Goal: Transaction & Acquisition: Book appointment/travel/reservation

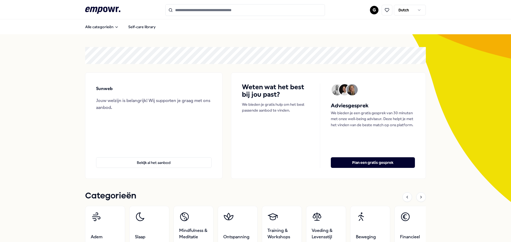
click at [234, 7] on input "Search for products, categories or subcategories" at bounding box center [245, 10] width 160 height 12
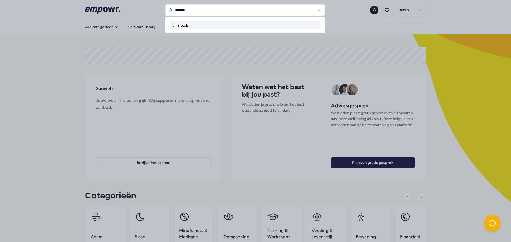
type input "*******"
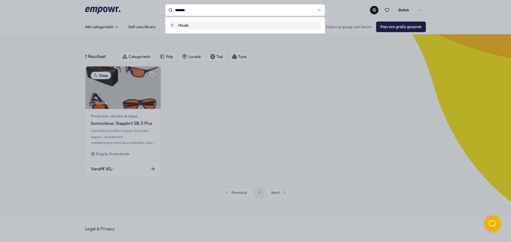
drag, startPoint x: 210, startPoint y: 11, endPoint x: 129, endPoint y: 19, distance: 81.6
click at [165, 16] on div "******* rituals" at bounding box center [245, 10] width 160 height 12
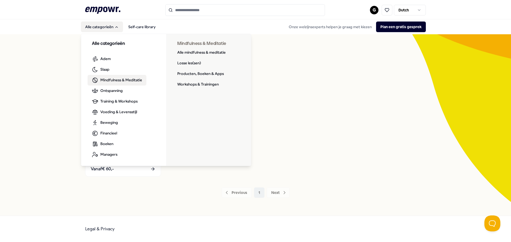
click at [106, 82] on span "Mindfulness & Meditatie" at bounding box center [121, 80] width 42 height 6
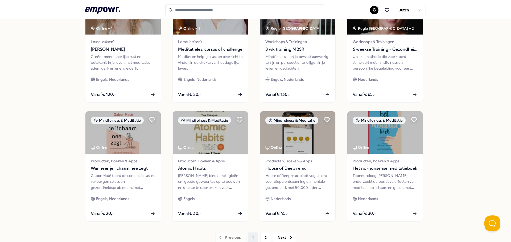
scroll to position [213, 0]
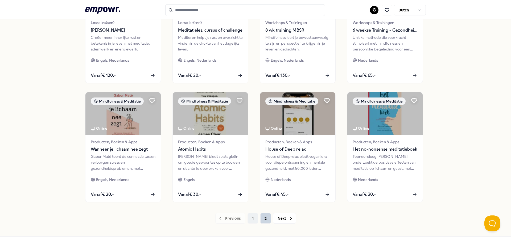
click at [265, 219] on button "2" at bounding box center [265, 218] width 11 height 11
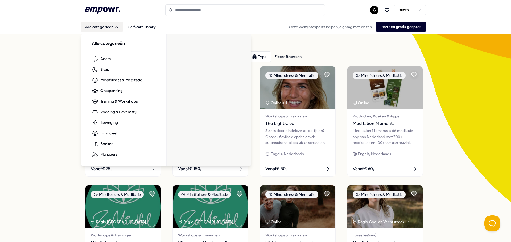
click at [105, 27] on button "Alle categorieën" at bounding box center [102, 27] width 42 height 11
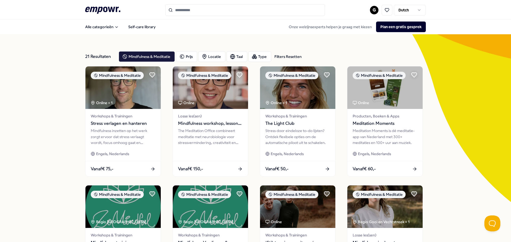
click at [97, 5] on icon ".empowr-logo_svg__cls-1{fill:#03032f}" at bounding box center [102, 10] width 35 height 10
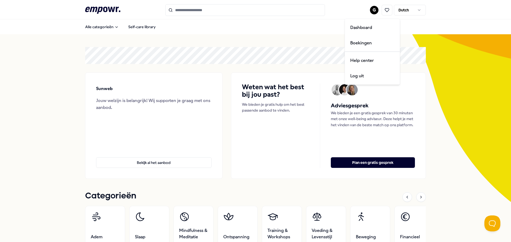
click at [372, 9] on html ".empowr-logo_svg__cls-1{fill:#03032f} G Dutch Alle categorieën Self-care librar…" at bounding box center [255, 121] width 511 height 242
click at [357, 30] on div "Dashboard" at bounding box center [372, 27] width 53 height 15
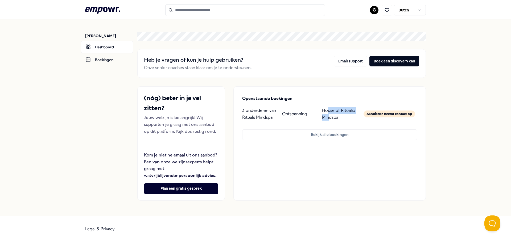
drag, startPoint x: 327, startPoint y: 108, endPoint x: 330, endPoint y: 116, distance: 8.4
click at [330, 116] on p "House of Rituals: Mindspa" at bounding box center [339, 114] width 35 height 14
drag, startPoint x: 337, startPoint y: 115, endPoint x: 314, endPoint y: 109, distance: 23.5
click at [314, 109] on div "3 onderdelen van Rituals Mindspa Ontspanning House of Rituals: Mindspa [PERSON_…" at bounding box center [329, 114] width 175 height 14
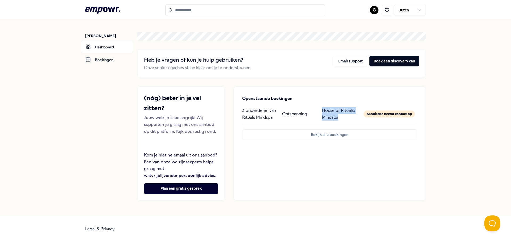
click at [315, 109] on div "Ontspanning" at bounding box center [299, 114] width 35 height 14
click at [319, 136] on button "Bekijk alle boekingen" at bounding box center [329, 135] width 175 height 11
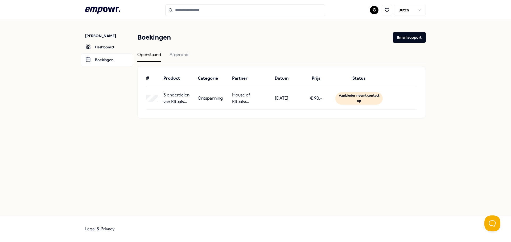
click at [351, 94] on div "Aanbieder neemt contact op" at bounding box center [358, 98] width 47 height 13
click at [300, 101] on div "3 onderdelen van Rituals Mindspa Ontspanning House of Rituals: Mindspa [DATE] €…" at bounding box center [281, 99] width 271 height 14
click at [172, 57] on div "Afgerond" at bounding box center [179, 56] width 19 height 10
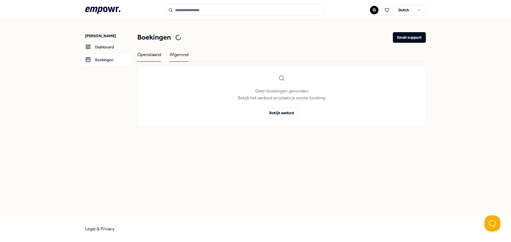
click at [151, 56] on div "Openstaand" at bounding box center [149, 56] width 24 height 10
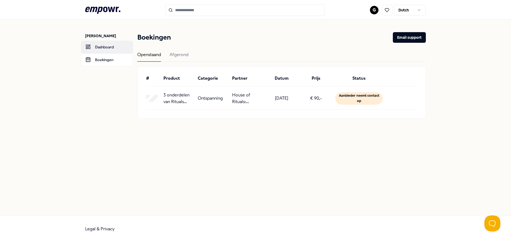
click at [109, 46] on link "Dashboard" at bounding box center [107, 47] width 52 height 13
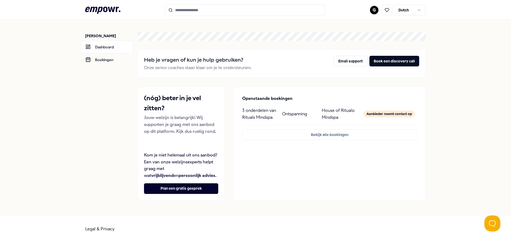
click at [112, 11] on icon ".empowr-logo_svg__cls-1{fill:#03032f}" at bounding box center [102, 10] width 35 height 10
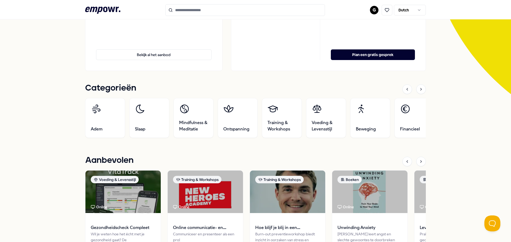
scroll to position [133, 0]
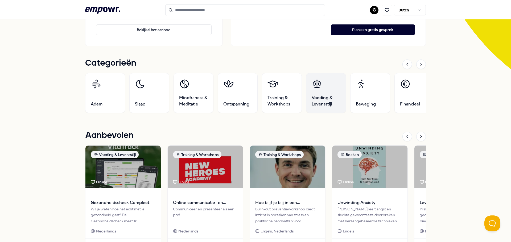
click at [320, 98] on span "Voeding & Levensstijl" at bounding box center [326, 101] width 29 height 13
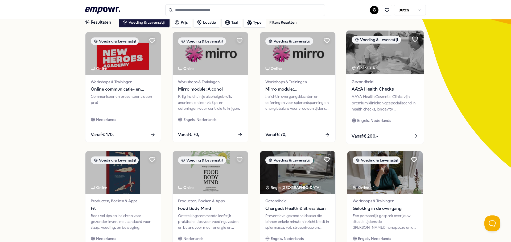
click at [404, 100] on div "AAYA Health Cosmetic Clinics zijn premium klinieken gespecialiseerd in health c…" at bounding box center [385, 103] width 67 height 18
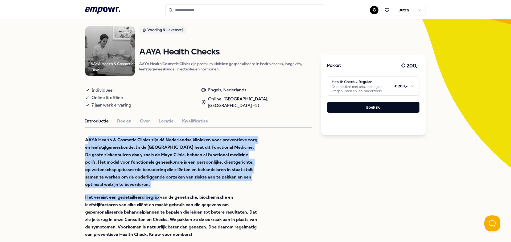
drag, startPoint x: 86, startPoint y: 141, endPoint x: 156, endPoint y: 189, distance: 85.5
click at [156, 189] on div "AAYA Health & Cosmetic Clinics zijn dé Nederlandse klinieken voor preventieve z…" at bounding box center [171, 188] width 173 height 102
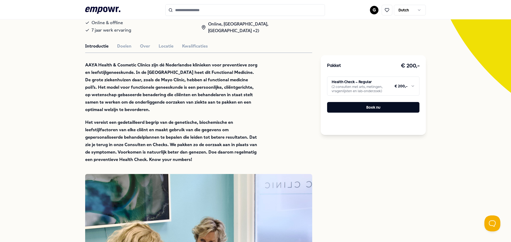
scroll to position [114, 0]
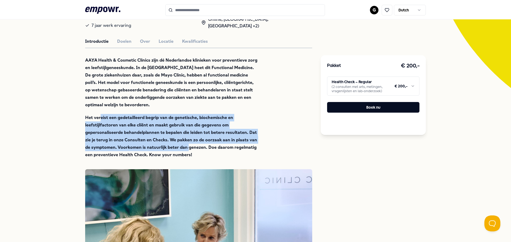
drag, startPoint x: 98, startPoint y: 116, endPoint x: 179, endPoint y: 147, distance: 87.1
click at [179, 147] on strong "Het vereist een gedetailleerd begrip van de genetische, biochemische en leefsti…" at bounding box center [171, 136] width 172 height 42
click at [180, 148] on strong "Het vereist een gedetailleerd begrip van de genetische, biochemische en leefsti…" at bounding box center [171, 136] width 172 height 42
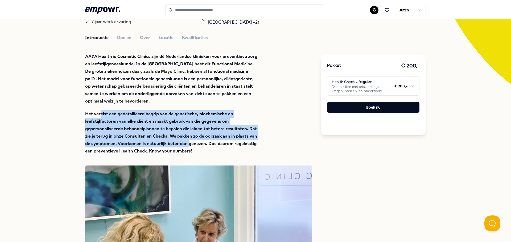
scroll to position [34, 0]
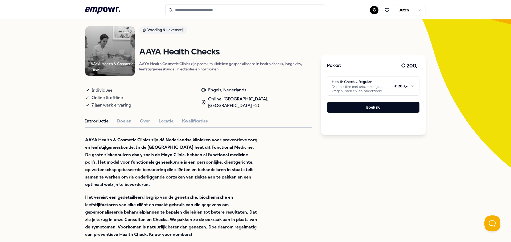
click at [151, 165] on p "AAYA Health & Cosmetic Clinics zijn dé Nederlandse klinieken voor preventieve z…" at bounding box center [171, 163] width 173 height 52
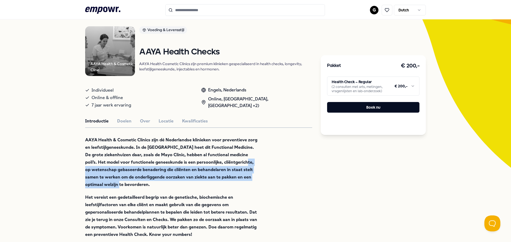
drag, startPoint x: 136, startPoint y: 168, endPoint x: 191, endPoint y: 189, distance: 58.0
click at [191, 189] on div "AAYA Health & Cosmetic Clinics zijn dé Nederlandse klinieken voor preventieve z…" at bounding box center [171, 188] width 173 height 102
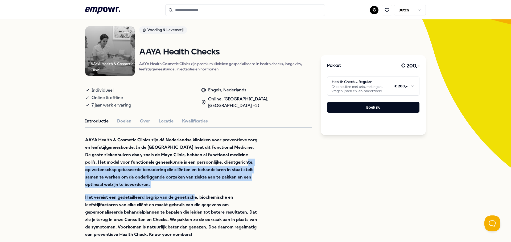
click at [191, 189] on div "AAYA Health & Cosmetic Clinics zijn dé Nederlandse klinieken voor preventieve z…" at bounding box center [171, 188] width 173 height 102
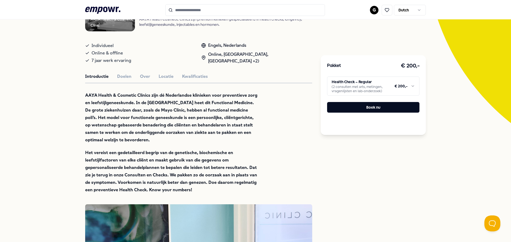
scroll to position [88, 0]
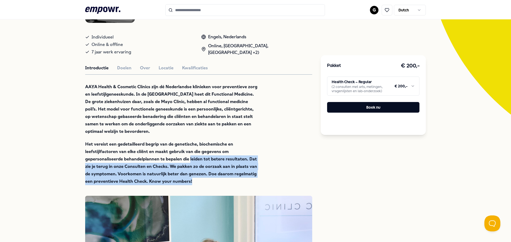
drag, startPoint x: 186, startPoint y: 163, endPoint x: 189, endPoint y: 186, distance: 23.0
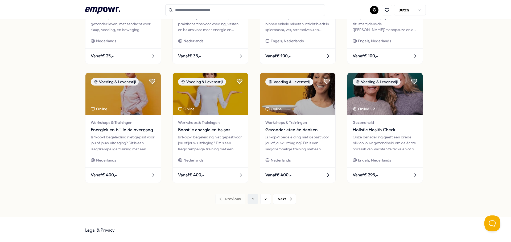
scroll to position [234, 0]
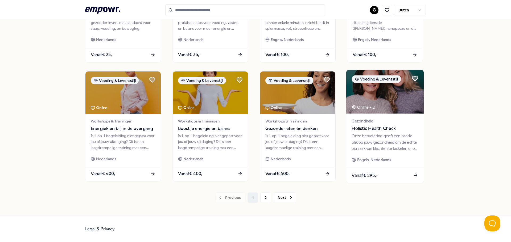
click at [400, 150] on div "Onze benadering geeft een brede blik op jouw gezondheid om de échte oorzaak van…" at bounding box center [385, 142] width 67 height 18
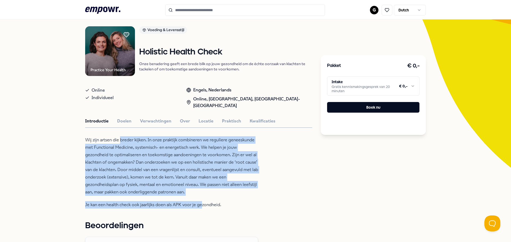
drag, startPoint x: 118, startPoint y: 143, endPoint x: 199, endPoint y: 200, distance: 98.7
click at [199, 200] on div "Wij zijn artsen die breder kijken. In onze praktijk combineren we reguliere gen…" at bounding box center [171, 173] width 173 height 72
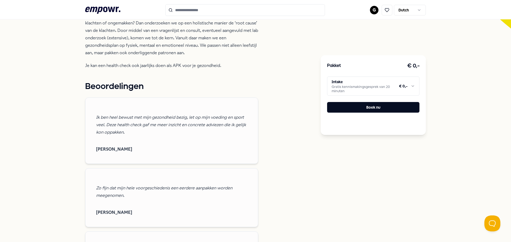
scroll to position [194, 0]
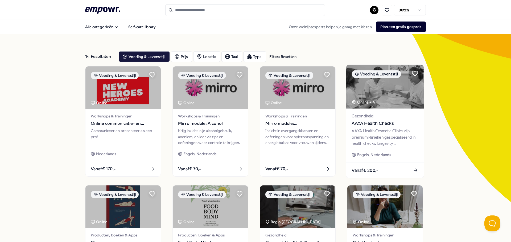
click at [393, 131] on div "AAYA Health Cosmetic Clinics zijn premium klinieken gespecialiseerd in health c…" at bounding box center [385, 137] width 67 height 18
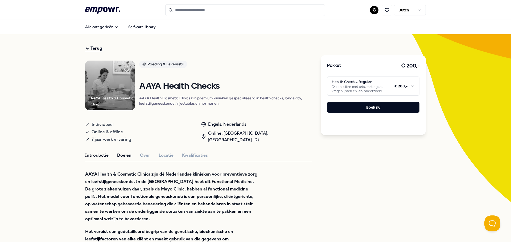
click at [128, 156] on button "Doelen" at bounding box center [124, 155] width 14 height 7
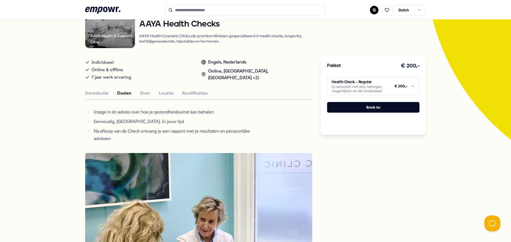
scroll to position [106, 0]
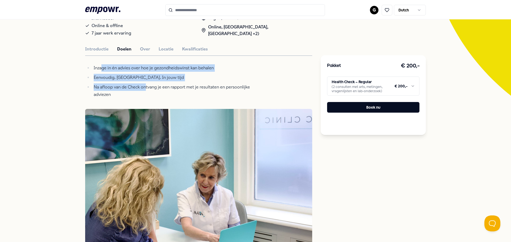
drag, startPoint x: 106, startPoint y: 68, endPoint x: 144, endPoint y: 90, distance: 44.0
click at [144, 90] on ul "Inzage in én advies over hoe je gezondheidswinst kan behalen Eenvoudig. [GEOGRA…" at bounding box center [171, 81] width 173 height 34
click at [144, 90] on li "Na afloop van de Check ontvang je een rapport met je resultaten en persoonlijke…" at bounding box center [175, 91] width 166 height 15
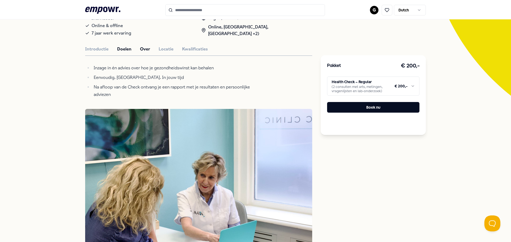
click at [146, 47] on button "Over" at bounding box center [145, 49] width 10 height 7
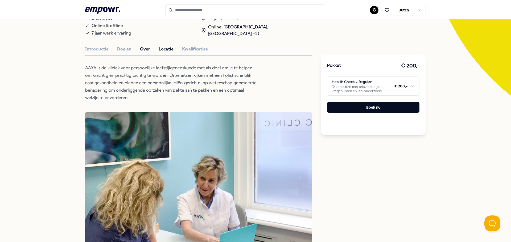
click at [159, 49] on button "Locatie" at bounding box center [166, 49] width 15 height 7
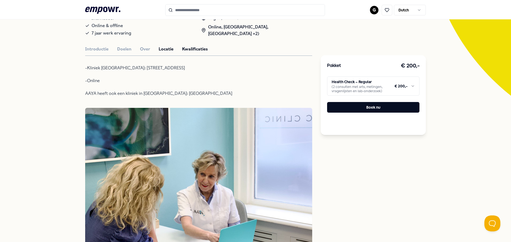
click at [183, 48] on button "Kwalificaties" at bounding box center [195, 49] width 26 height 7
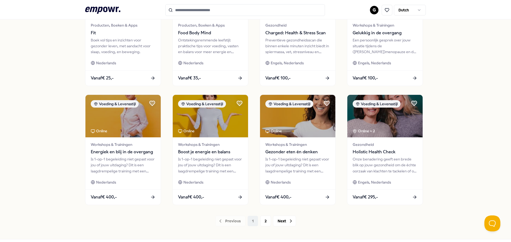
scroll to position [234, 0]
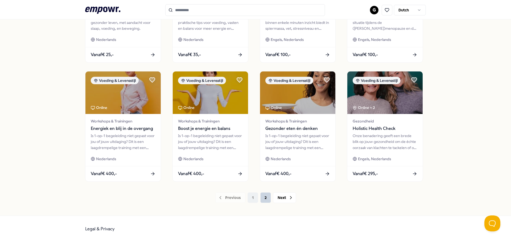
click at [262, 200] on button "2" at bounding box center [265, 198] width 11 height 11
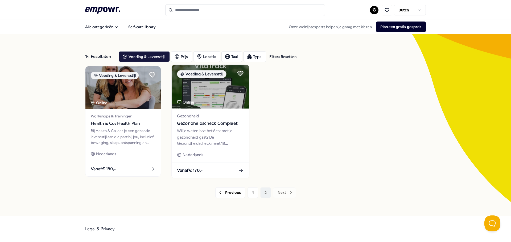
click at [200, 146] on div "Wil je weten hoe het écht met je gezondheid gaat? De Gezondheidscheck meet 18 b…" at bounding box center [210, 137] width 67 height 18
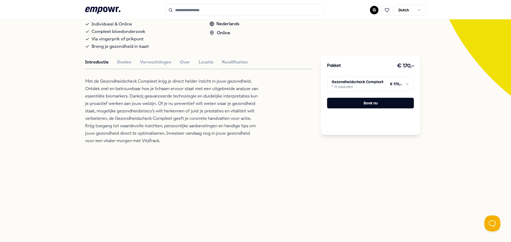
scroll to position [53, 0]
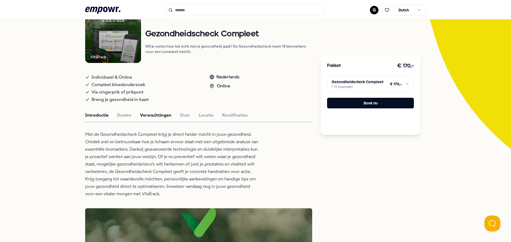
click at [154, 114] on button "Verwachtingen" at bounding box center [155, 115] width 31 height 7
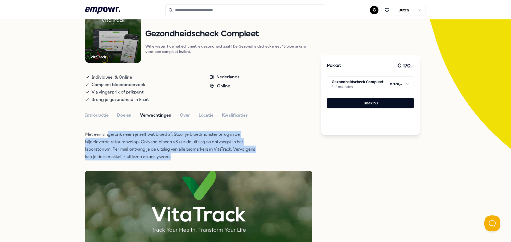
drag, startPoint x: 107, startPoint y: 131, endPoint x: 202, endPoint y: 156, distance: 98.3
click at [202, 156] on p "Met een vingerprik neem je zelf wat bloed af. Stuur je bloedmonster terug in de…" at bounding box center [171, 146] width 173 height 30
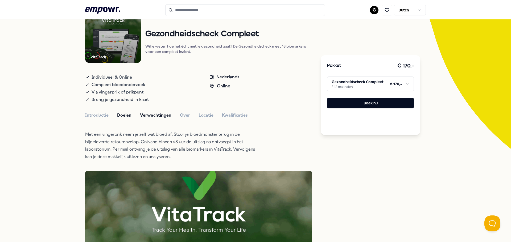
click at [121, 117] on button "Doelen" at bounding box center [124, 115] width 14 height 7
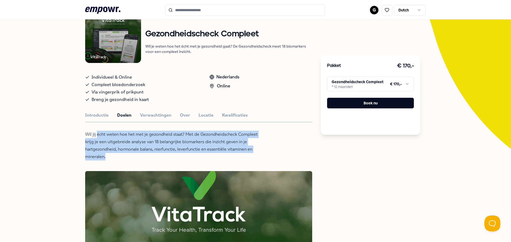
drag, startPoint x: 94, startPoint y: 131, endPoint x: 222, endPoint y: 154, distance: 129.8
click at [222, 154] on p "Wil jij écht weten hoe het met je gezondheid staat? Met de Gezondheidscheck Com…" at bounding box center [171, 146] width 173 height 30
drag, startPoint x: 186, startPoint y: 155, endPoint x: 183, endPoint y: 138, distance: 17.3
click at [183, 138] on p "Wil jij écht weten hoe het met je gezondheid staat? Met de Gezondheidscheck Com…" at bounding box center [171, 146] width 173 height 30
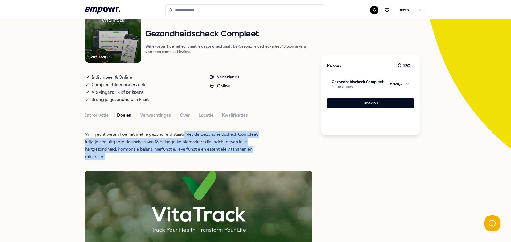
click at [183, 138] on p "Wil jij écht weten hoe het met je gezondheid staat? Met de Gezondheidscheck Com…" at bounding box center [171, 146] width 173 height 30
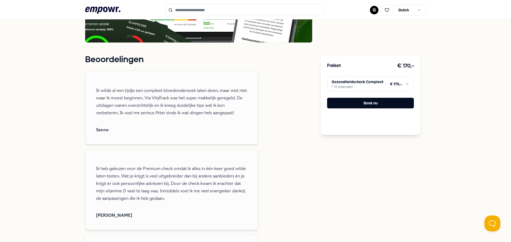
scroll to position [373, 0]
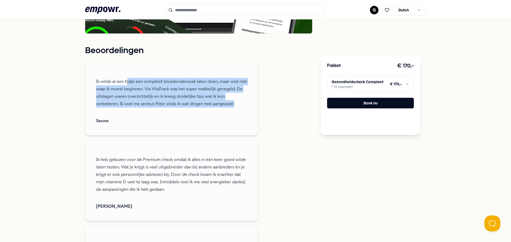
drag, startPoint x: 125, startPoint y: 79, endPoint x: 212, endPoint y: 107, distance: 90.7
click at [212, 107] on p "Ik wilde al een tijdje een compleet bloedonderzoek laten doen, maar wist niet w…" at bounding box center [171, 93] width 151 height 30
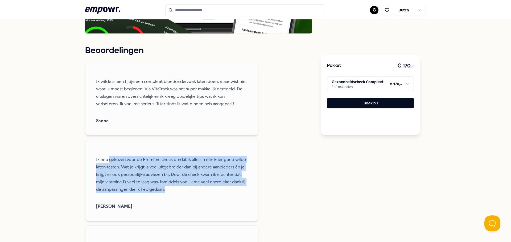
drag, startPoint x: 108, startPoint y: 162, endPoint x: 184, endPoint y: 191, distance: 81.5
click at [184, 191] on p "Ik heb gekozen voor de Premium check omdat ik alles in één keer goed wilde late…" at bounding box center [171, 174] width 151 height 37
drag, startPoint x: 148, startPoint y: 161, endPoint x: 213, endPoint y: 188, distance: 70.4
click at [213, 188] on p "Ik heb gekozen voor de Premium check omdat ik alles in één keer goed wilde late…" at bounding box center [171, 174] width 151 height 37
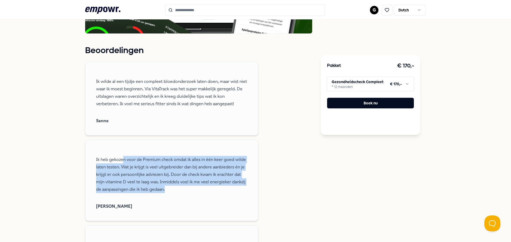
click at [213, 188] on p "Ik heb gekozen voor de Premium check omdat ik alles in één keer goed wilde late…" at bounding box center [171, 174] width 151 height 37
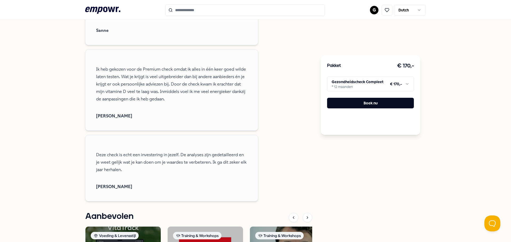
scroll to position [479, 0]
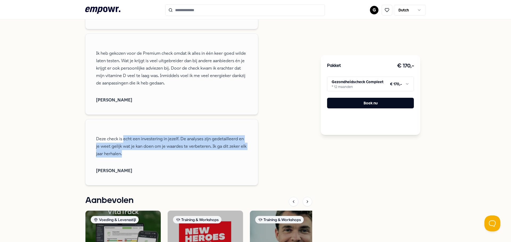
drag, startPoint x: 122, startPoint y: 143, endPoint x: 165, endPoint y: 163, distance: 47.5
click at [165, 163] on span "Deze check is echt een investering in jezelf. De analyses zijn gedetailleerd en…" at bounding box center [171, 146] width 151 height 33
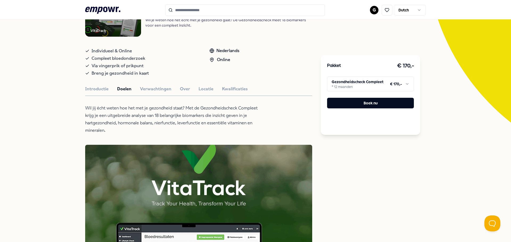
scroll to position [80, 0]
click at [156, 88] on button "Verwachtingen" at bounding box center [155, 88] width 31 height 7
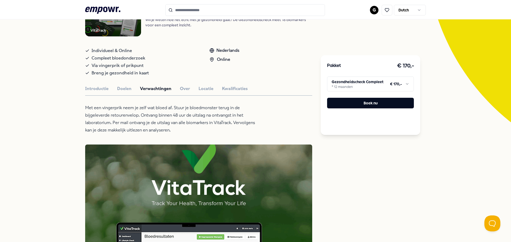
click at [187, 91] on div "Introductie Doelen Verwachtingen Over Locatie Kwalificaties" at bounding box center [198, 88] width 227 height 7
click at [181, 90] on button "Over" at bounding box center [185, 88] width 10 height 7
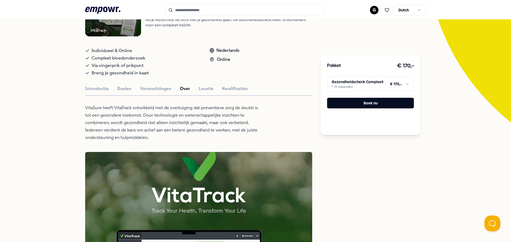
click at [215, 89] on div "Introductie Doelen Verwachtingen Over Locatie Kwalificaties" at bounding box center [198, 88] width 227 height 7
click at [206, 89] on button "Locatie" at bounding box center [206, 88] width 15 height 7
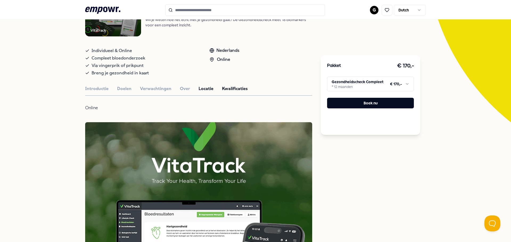
click at [222, 88] on button "Kwalificaties" at bounding box center [235, 88] width 26 height 7
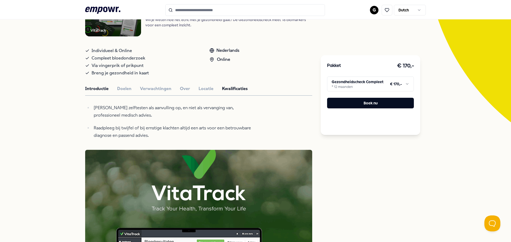
click at [92, 87] on button "Introductie" at bounding box center [96, 88] width 23 height 7
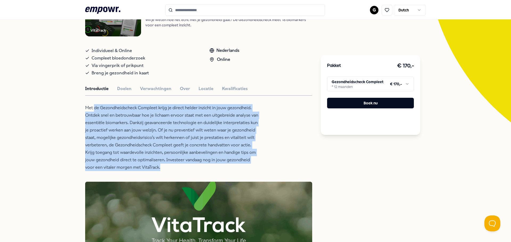
drag, startPoint x: 93, startPoint y: 109, endPoint x: 186, endPoint y: 169, distance: 111.3
click at [186, 169] on p "Met de Gezondheidscheck Compleet krijg je direct helder inzicht in jouw gezondh…" at bounding box center [171, 137] width 173 height 67
drag, startPoint x: 187, startPoint y: 169, endPoint x: 187, endPoint y: 161, distance: 8.0
click at [187, 169] on p "Met de Gezondheidscheck Compleet krijg je direct helder inzicht in jouw gezondh…" at bounding box center [171, 137] width 173 height 67
click at [127, 88] on button "Doelen" at bounding box center [124, 88] width 14 height 7
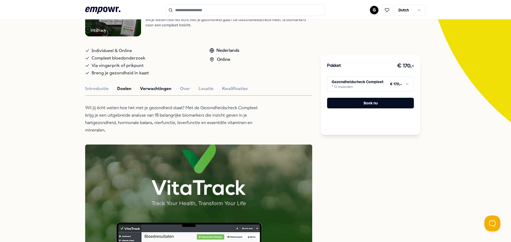
click at [151, 88] on button "Verwachtingen" at bounding box center [155, 88] width 31 height 7
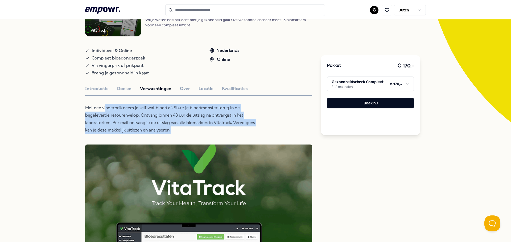
drag, startPoint x: 103, startPoint y: 110, endPoint x: 177, endPoint y: 130, distance: 76.1
click at [177, 130] on p "Met een vingerprik neem je zelf wat bloed af. Stuur je bloedmonster terug in de…" at bounding box center [171, 119] width 173 height 30
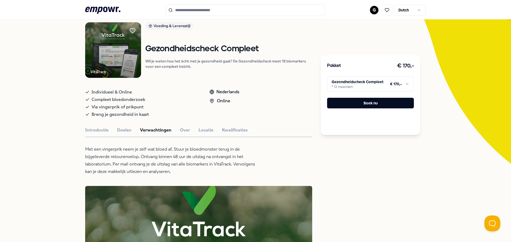
scroll to position [27, 0]
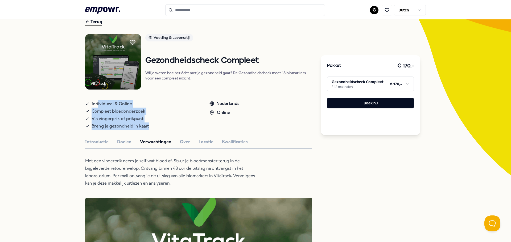
drag, startPoint x: 96, startPoint y: 104, endPoint x: 152, endPoint y: 128, distance: 61.1
click at [152, 128] on div "Individueel & Online Compleet bloedonderzoek Via vingerprik of prikpunt Breng j…" at bounding box center [142, 115] width 114 height 30
click at [152, 128] on div "Breng je gezondheid in kaart" at bounding box center [142, 126] width 114 height 7
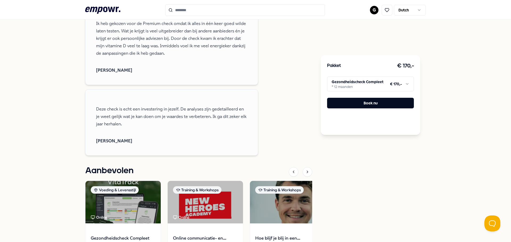
scroll to position [334, 0]
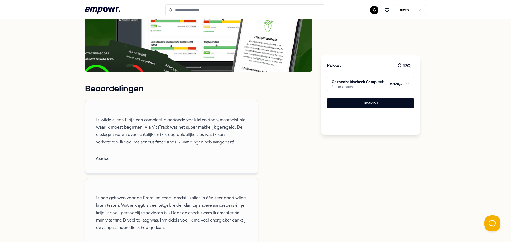
click at [401, 82] on html ".empowr-logo_svg__cls-1{fill:#03032f} G Dutch Alle categorieën Self-care librar…" at bounding box center [255, 121] width 511 height 242
click at [402, 81] on html ".empowr-logo_svg__cls-1{fill:#03032f} G Dutch Alle categorieën Self-care librar…" at bounding box center [255, 121] width 511 height 242
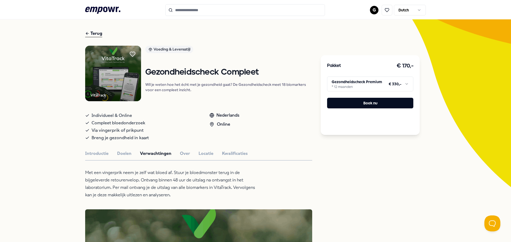
scroll to position [0, 0]
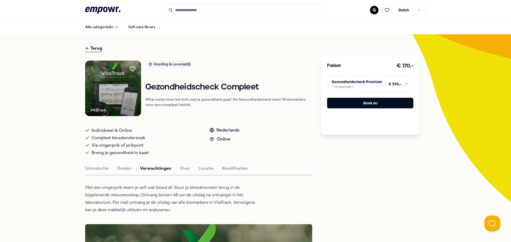
click at [388, 88] on html ".empowr-logo_svg__cls-1{fill:#03032f} G Dutch Alle categorieën Self-care librar…" at bounding box center [255, 121] width 511 height 242
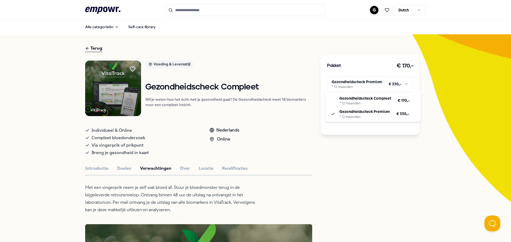
click at [391, 87] on html ".empowr-logo_svg__cls-1{fill:#03032f} G Dutch Alle categorieën Self-care librar…" at bounding box center [255, 121] width 511 height 242
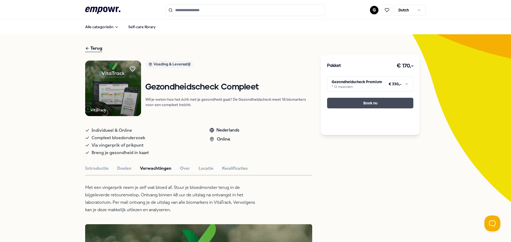
click at [380, 103] on button "Boek nu" at bounding box center [370, 103] width 86 height 11
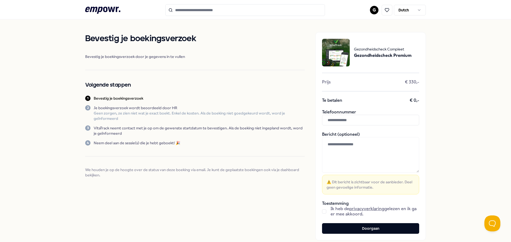
click at [363, 121] on input "text" at bounding box center [370, 120] width 97 height 11
type input "**********"
click at [494, 134] on div "**********" at bounding box center [255, 136] width 511 height 234
click at [466, 136] on div "**********" at bounding box center [255, 136] width 511 height 234
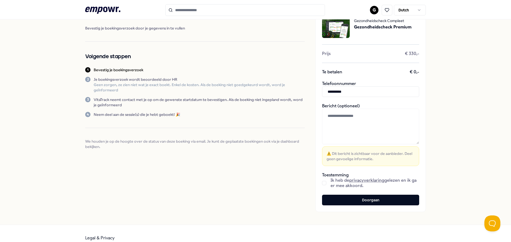
scroll to position [38, 0]
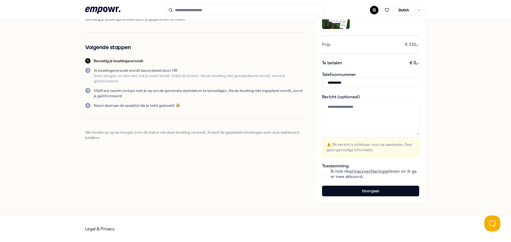
click at [322, 174] on button "button" at bounding box center [324, 174] width 4 height 4
click at [368, 192] on button "Doorgaan" at bounding box center [370, 191] width 97 height 11
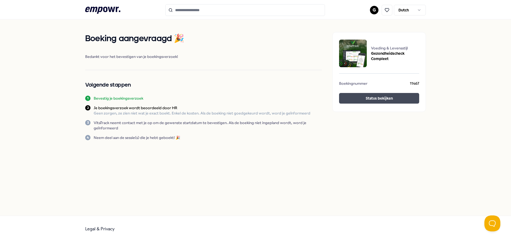
click at [371, 98] on button "Status bekijken" at bounding box center [379, 98] width 80 height 11
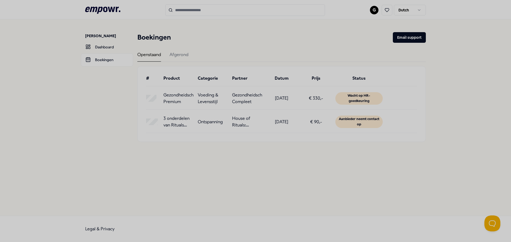
click at [221, 160] on div at bounding box center [255, 121] width 511 height 242
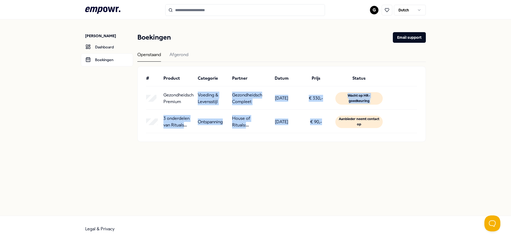
drag, startPoint x: 198, startPoint y: 92, endPoint x: 321, endPoint y: 128, distance: 128.5
click at [321, 128] on div "# Product Categorie Partner Datum Prijs Status Gezondheidscheck Premium Voeding…" at bounding box center [282, 104] width 288 height 75
click at [321, 128] on div "€ 90,-" at bounding box center [316, 122] width 30 height 14
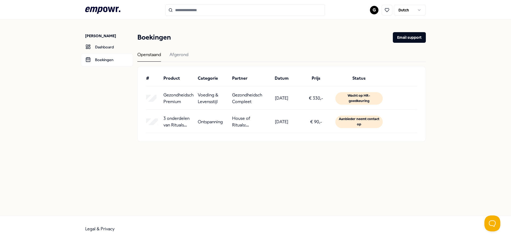
click at [110, 37] on p "[PERSON_NAME]" at bounding box center [109, 35] width 48 height 5
click at [103, 40] on nav "[PERSON_NAME] Dashboard Boekingen" at bounding box center [109, 86] width 48 height 135
click at [194, 58] on div "Openstaand Afgerond" at bounding box center [281, 56] width 289 height 11
click at [174, 55] on div "Afgerond" at bounding box center [179, 56] width 19 height 10
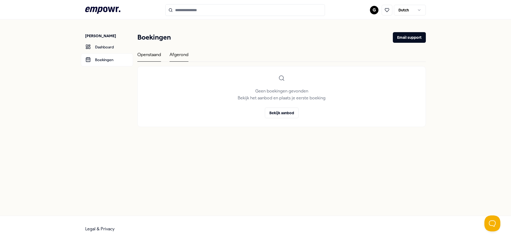
click at [152, 55] on div "Openstaand" at bounding box center [149, 56] width 24 height 10
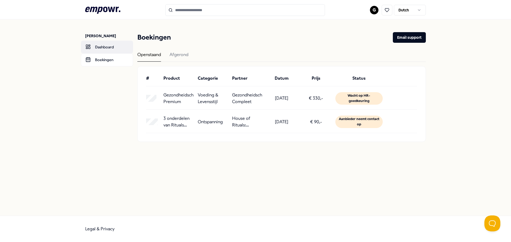
click at [100, 46] on link "Dashboard" at bounding box center [107, 47] width 52 height 13
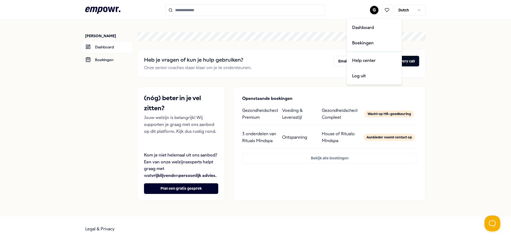
click at [373, 9] on html ".empowr-logo_svg__cls-1{fill:#03032f} G Dutch [PERSON_NAME] Dashboard Boekingen…" at bounding box center [255, 121] width 511 height 242
